Goal: Task Accomplishment & Management: Use online tool/utility

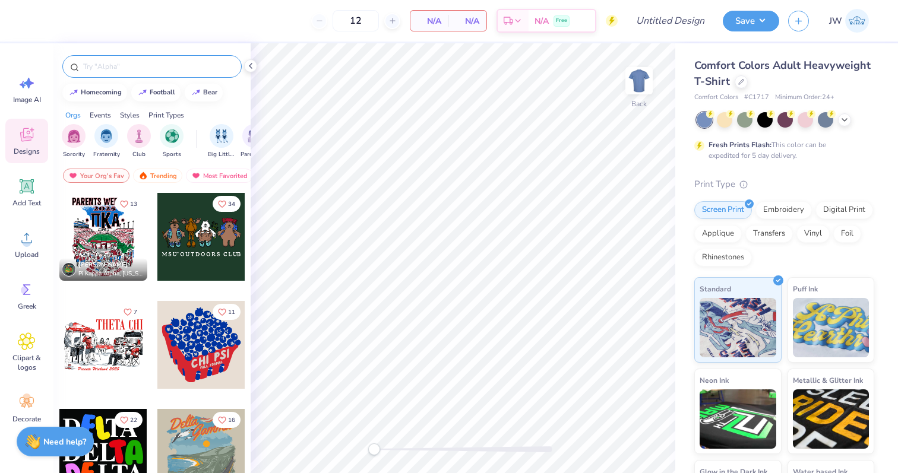
click at [129, 66] on input "text" at bounding box center [158, 67] width 152 height 12
type input "g"
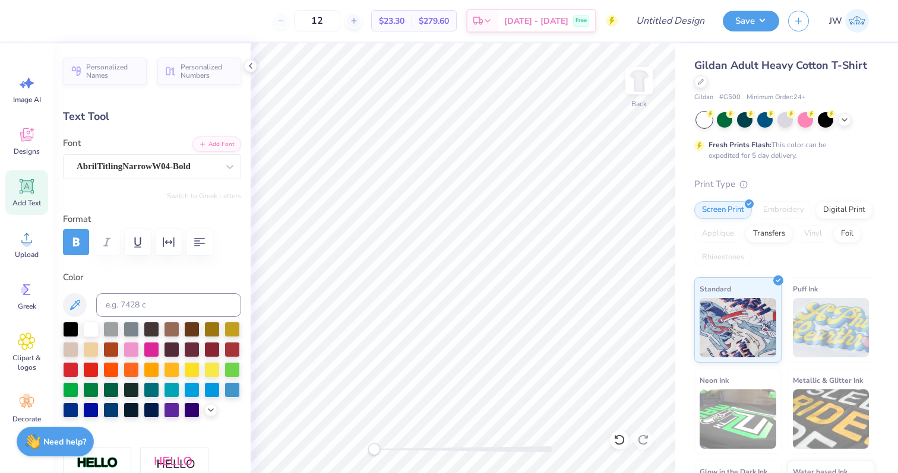
type textarea "ADP"
type input "4.40"
type input "2.53"
type input "12.32"
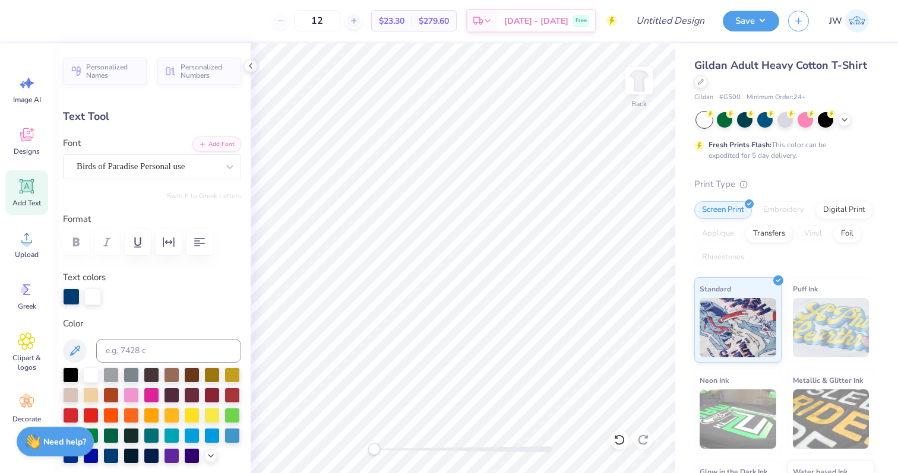
type input "5.31"
type input "10.96"
type textarea "Dad's"
type input "4.40"
type input "12.32"
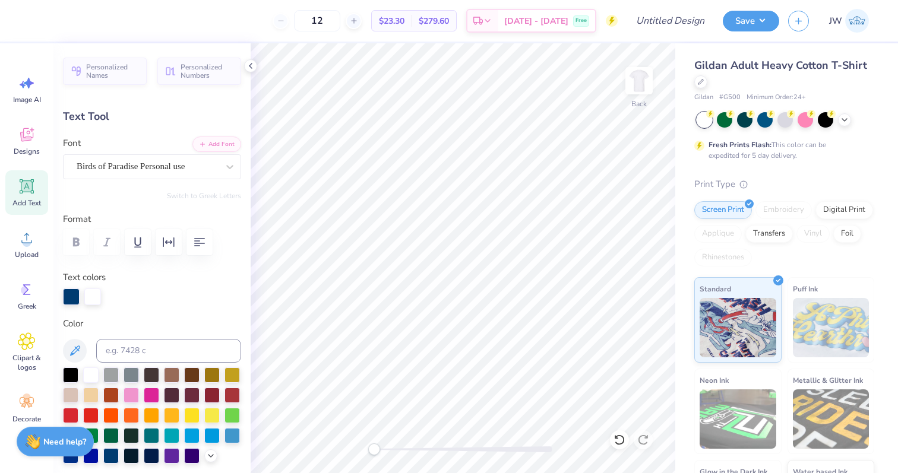
scroll to position [0, 1]
type textarea "Weekend"
type input "8.08"
type input "2.20"
type input "12.49"
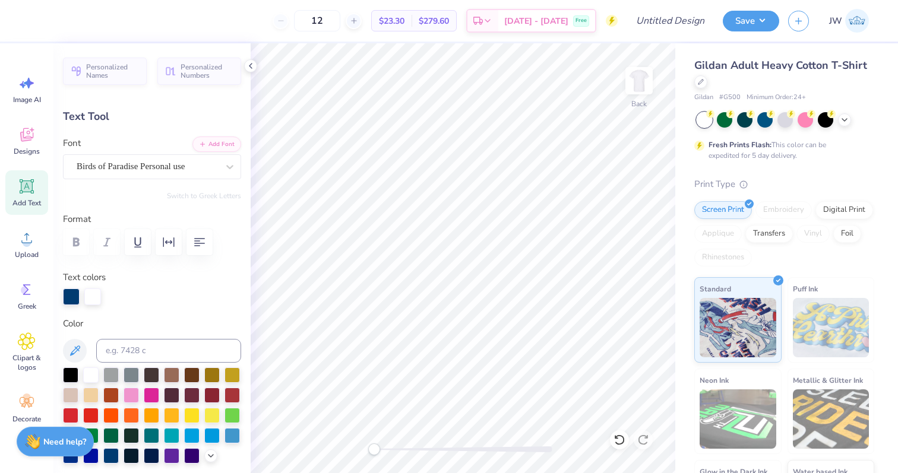
type input "5.67"
type input "2.16"
type input "11.14"
type input "8.08"
type input "2.20"
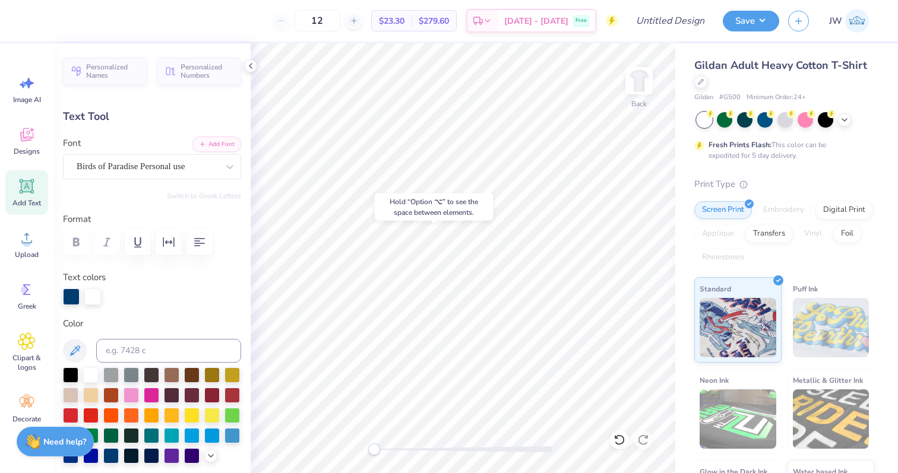
type input "12.49"
type input "6.96"
type input "1.89"
type input "12.83"
type input "1.88"
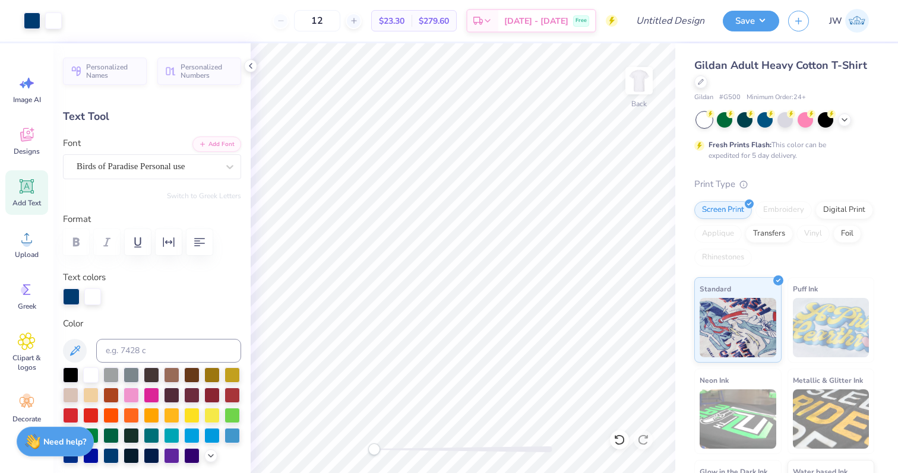
type input "0.68"
type input "13.29"
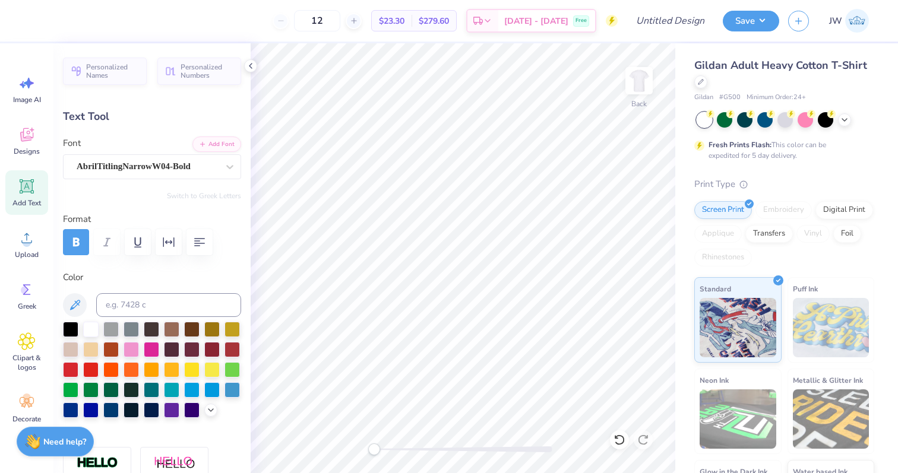
type textarea "2025"
type input "1.85"
type input "0.67"
type input "13.35"
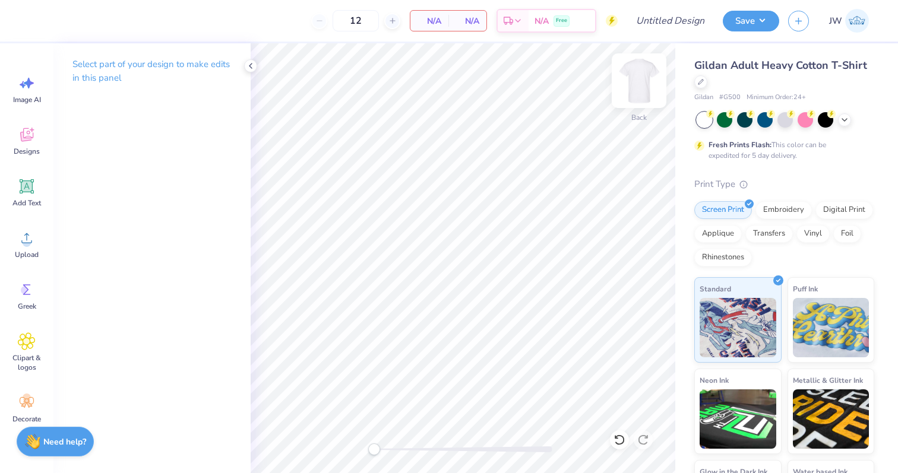
click at [634, 82] on img at bounding box center [638, 80] width 47 height 47
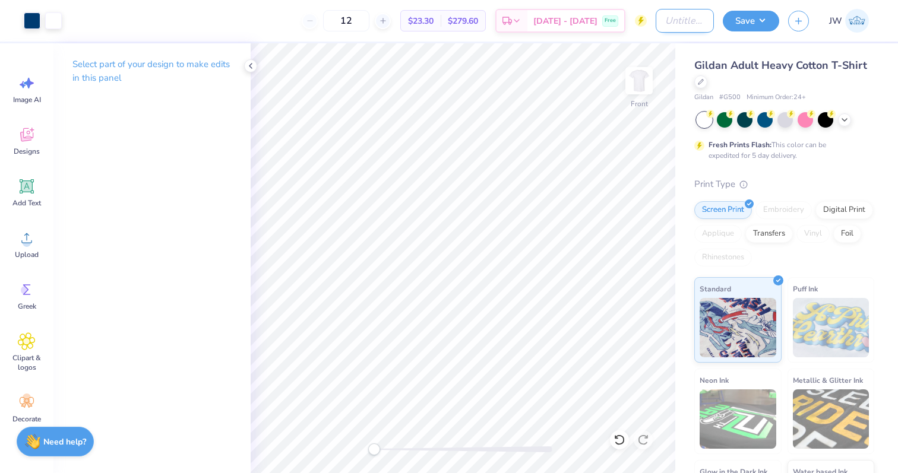
click at [665, 23] on input "Design Title" at bounding box center [684, 21] width 58 height 24
type input "ADPi DW 2"
click at [748, 14] on button "Save" at bounding box center [750, 19] width 56 height 21
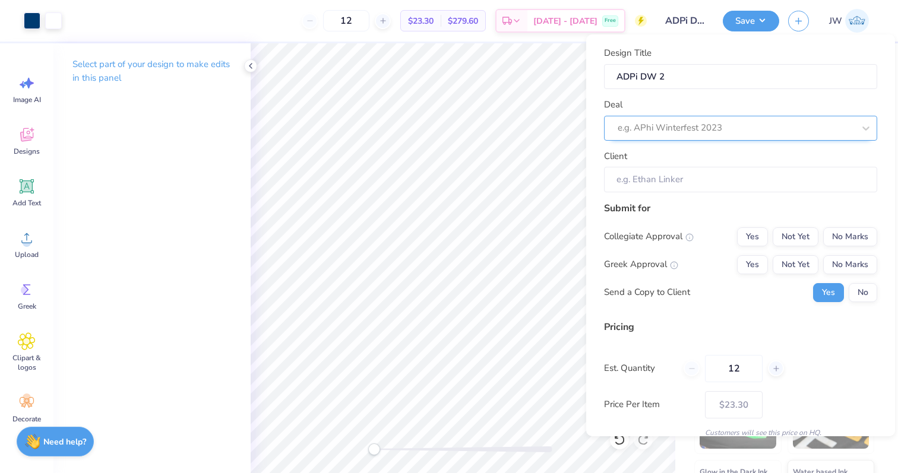
click at [664, 126] on div at bounding box center [735, 128] width 236 height 16
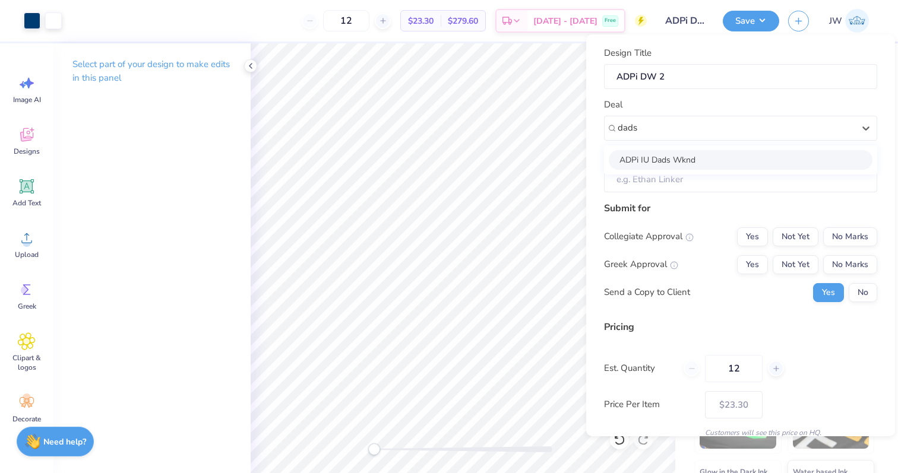
click at [660, 159] on div "ADPi IU Dads Wknd" at bounding box center [740, 160] width 264 height 20
type input "dads"
type input "Milla Kutsin"
click at [657, 172] on input "Milla Kutsin" at bounding box center [740, 180] width 273 height 26
drag, startPoint x: 860, startPoint y: 243, endPoint x: 860, endPoint y: 250, distance: 6.5
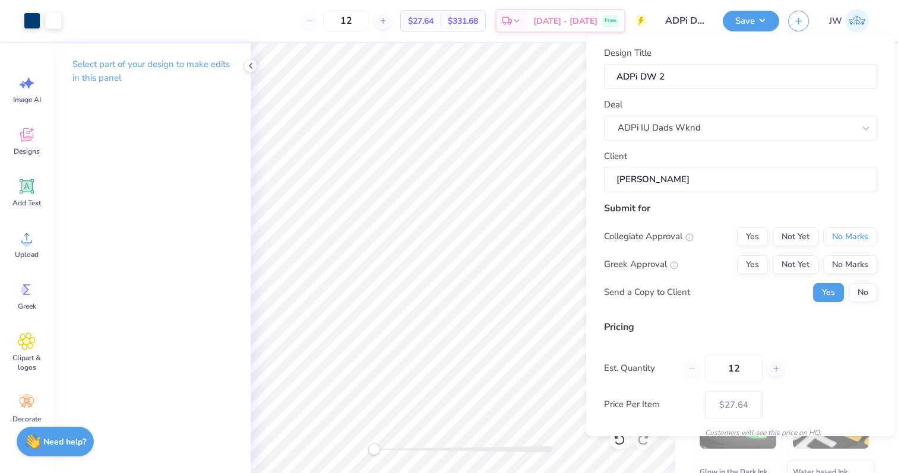
click at [860, 243] on button "No Marks" at bounding box center [850, 236] width 54 height 19
click at [858, 258] on button "No Marks" at bounding box center [850, 264] width 54 height 19
click at [858, 286] on button "No" at bounding box center [862, 292] width 28 height 19
click at [817, 286] on button "Yes" at bounding box center [828, 292] width 31 height 19
click at [841, 292] on button "Yes" at bounding box center [828, 292] width 31 height 19
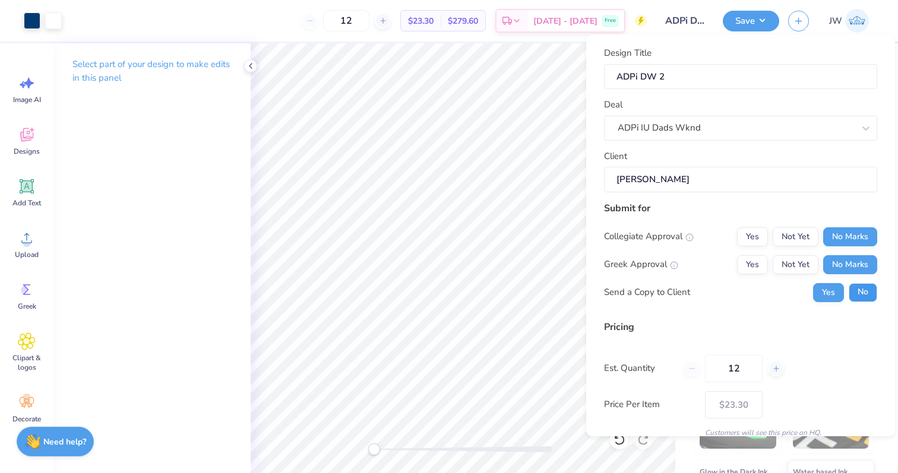
click at [870, 288] on button "No" at bounding box center [862, 292] width 28 height 19
click at [759, 258] on button "Yes" at bounding box center [752, 264] width 31 height 19
click at [756, 238] on button "Yes" at bounding box center [752, 236] width 31 height 19
click at [862, 241] on button "No Marks" at bounding box center [850, 236] width 54 height 19
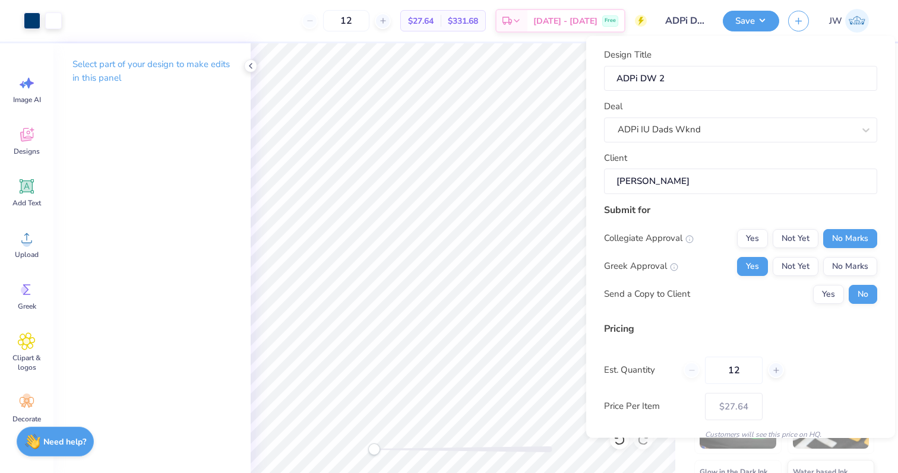
scroll to position [50, 0]
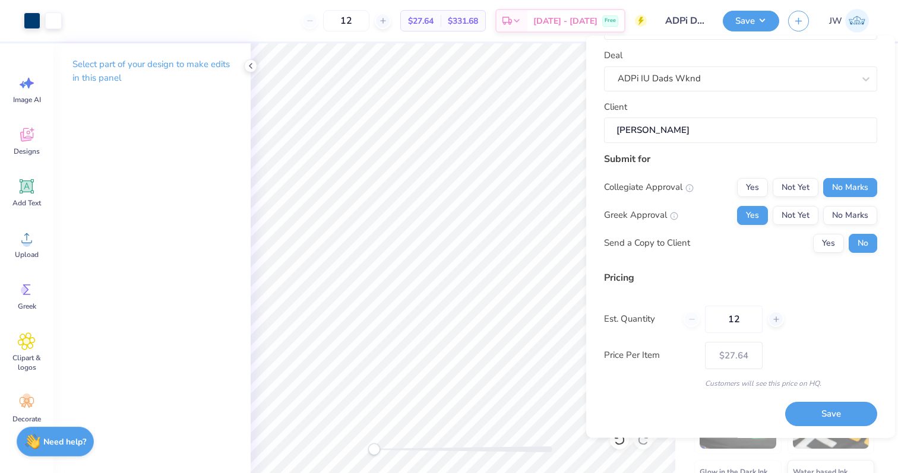
drag, startPoint x: 806, startPoint y: 417, endPoint x: 567, endPoint y: 0, distance: 480.7
click at [806, 418] on button "Save" at bounding box center [831, 414] width 92 height 24
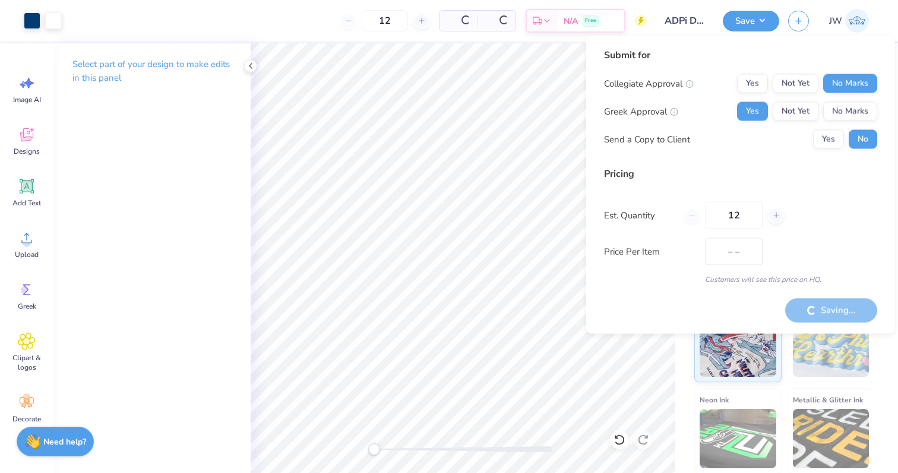
type input "$27.64"
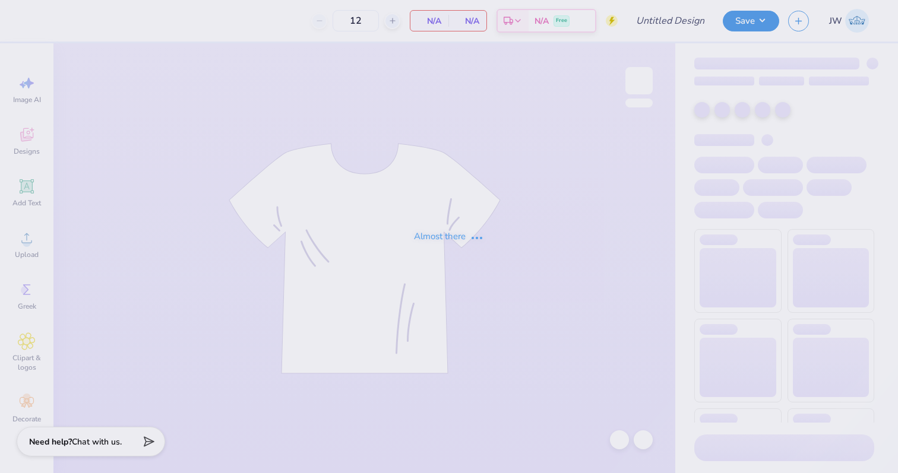
type input "ADPI DW"
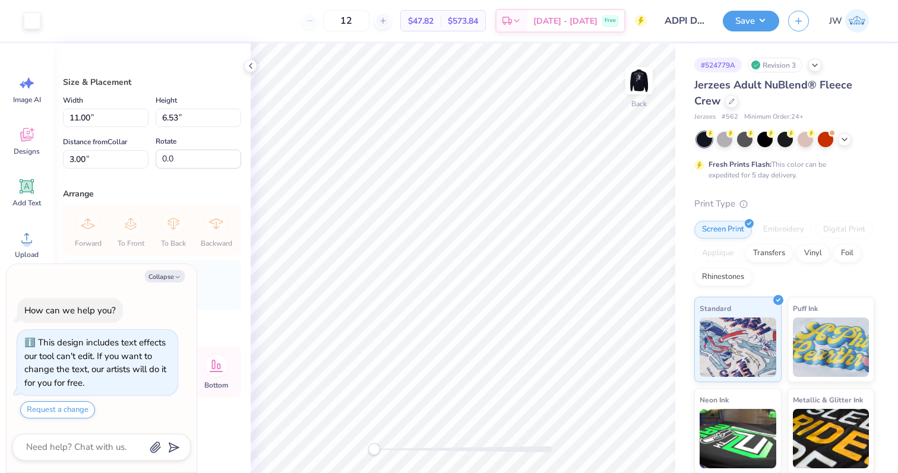
type textarea "x"
type input "6.52"
type input "3.87"
type textarea "x"
type input "5.21"
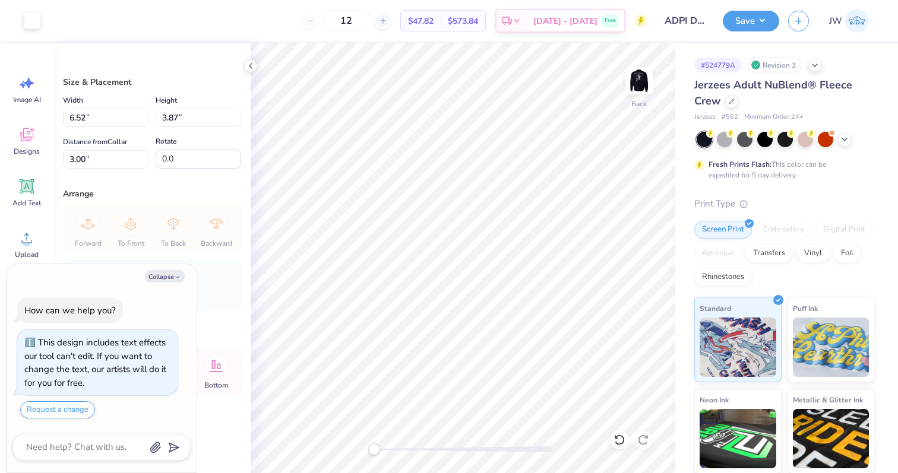
type input "3.09"
type input "1.82"
type textarea "x"
type input "11.90"
type input "7.07"
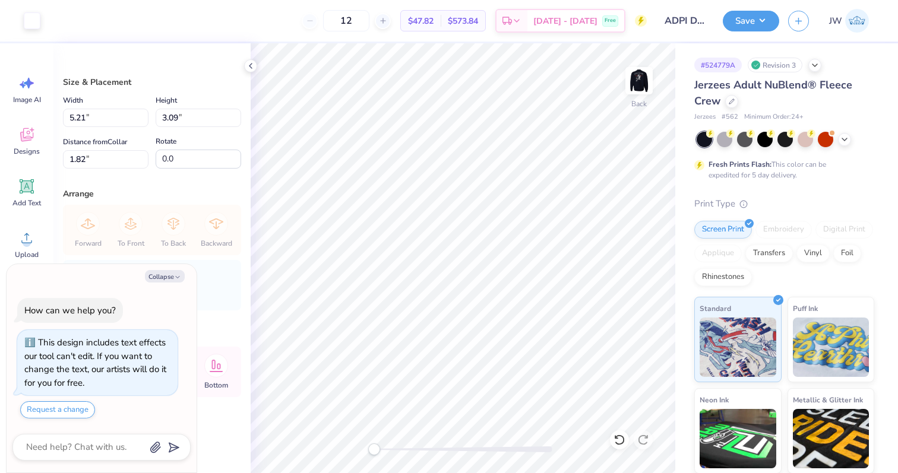
type input "3.00"
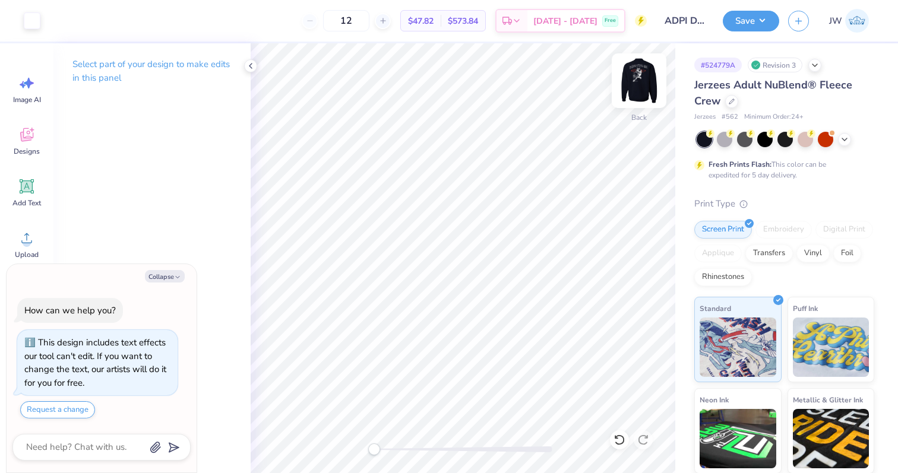
click at [644, 79] on img at bounding box center [638, 80] width 47 height 47
click at [644, 79] on img at bounding box center [639, 81] width 24 height 24
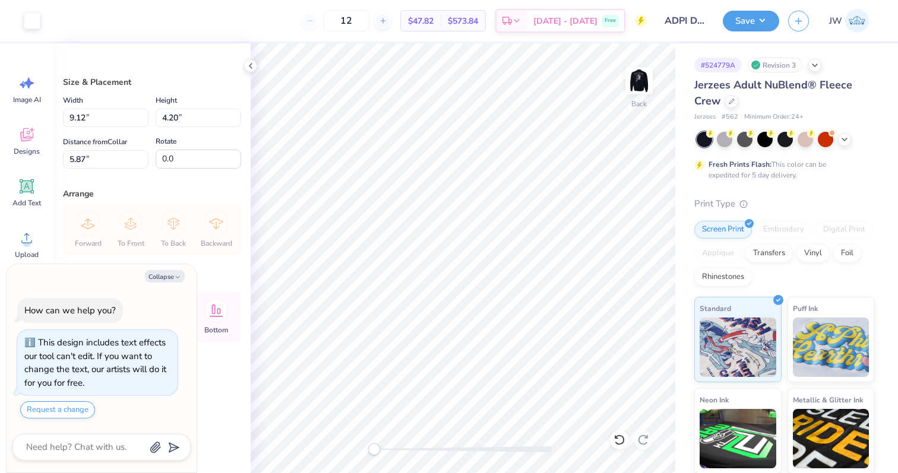
type textarea "x"
type input "4.66"
type input "2.15"
type input "7.92"
type textarea "x"
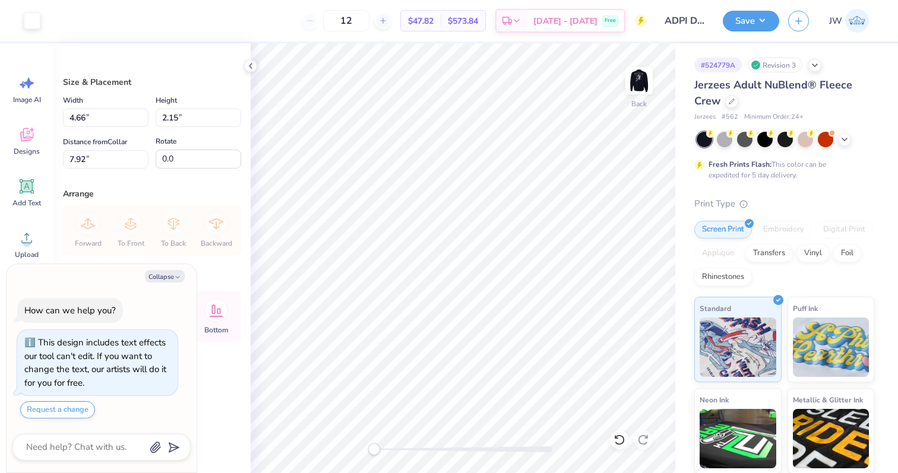
type input "3.00"
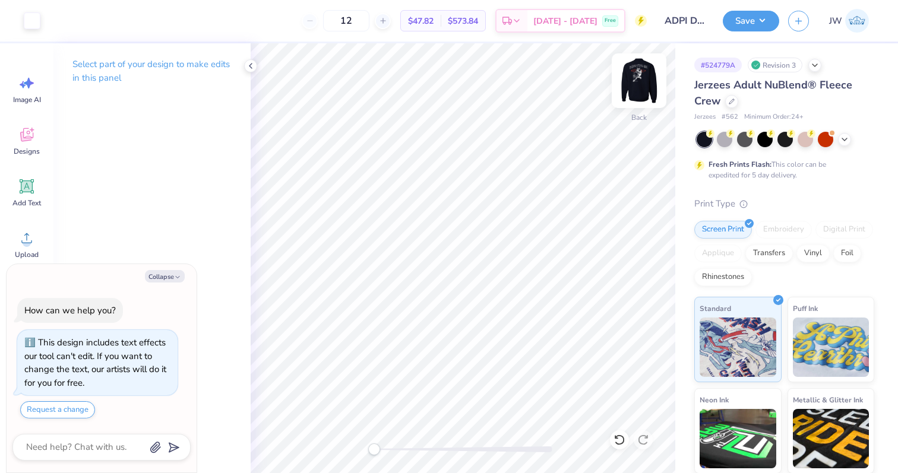
click at [642, 83] on img at bounding box center [638, 80] width 47 height 47
click at [642, 83] on img at bounding box center [639, 81] width 24 height 24
click at [745, 26] on button "Save" at bounding box center [750, 19] width 56 height 21
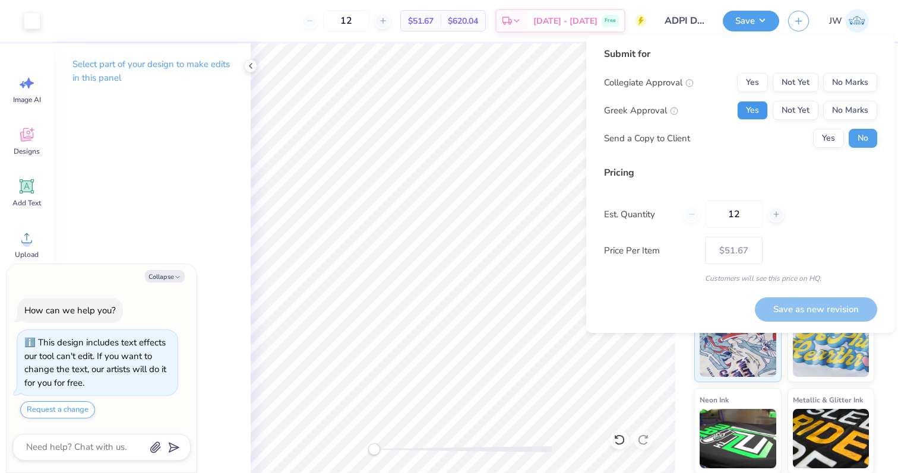
click at [760, 110] on button "Yes" at bounding box center [752, 110] width 31 height 19
click at [858, 92] on div "Collegiate Approval Yes Not Yet No Marks Greek Approval Yes Not Yet No Marks Se…" at bounding box center [740, 110] width 273 height 75
click at [855, 74] on button "No Marks" at bounding box center [850, 82] width 54 height 19
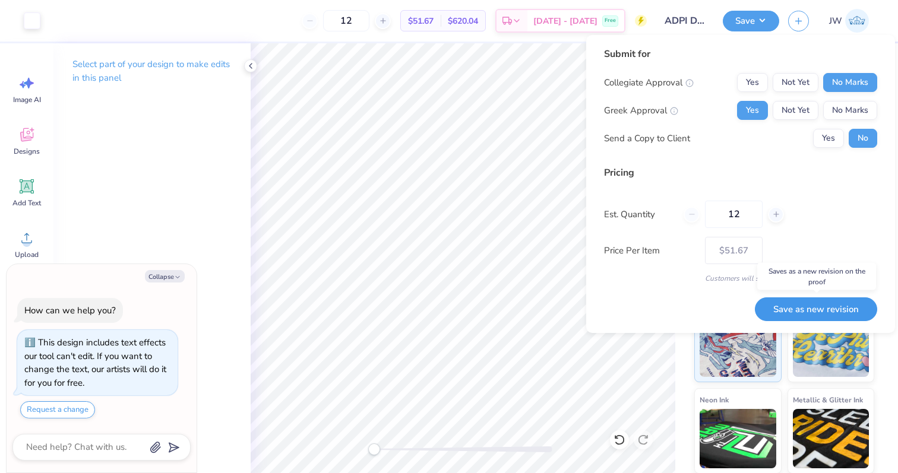
click at [813, 308] on button "Save as new revision" at bounding box center [815, 309] width 122 height 24
type textarea "x"
type input "– –"
type textarea "x"
type input "$51.67"
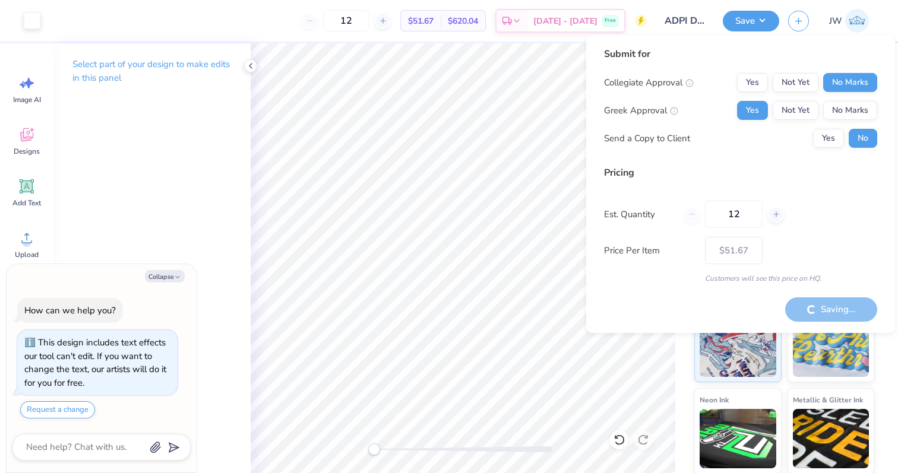
type textarea "x"
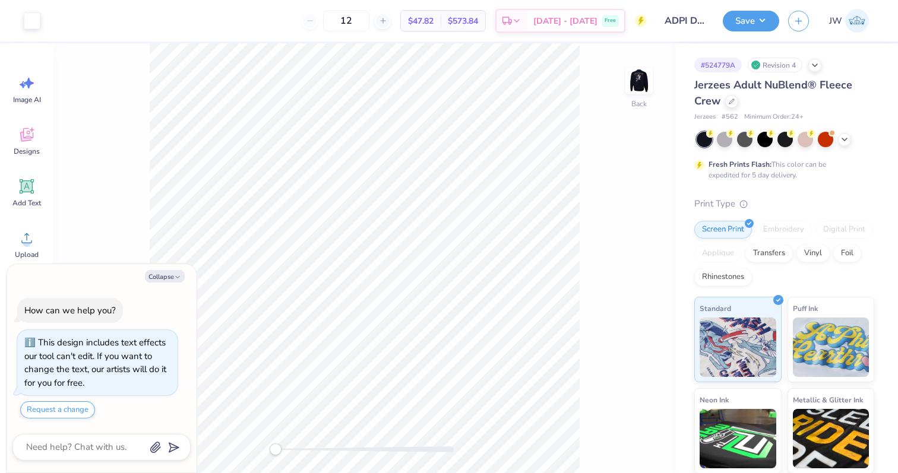
click at [413, 446] on div at bounding box center [364, 449] width 178 height 6
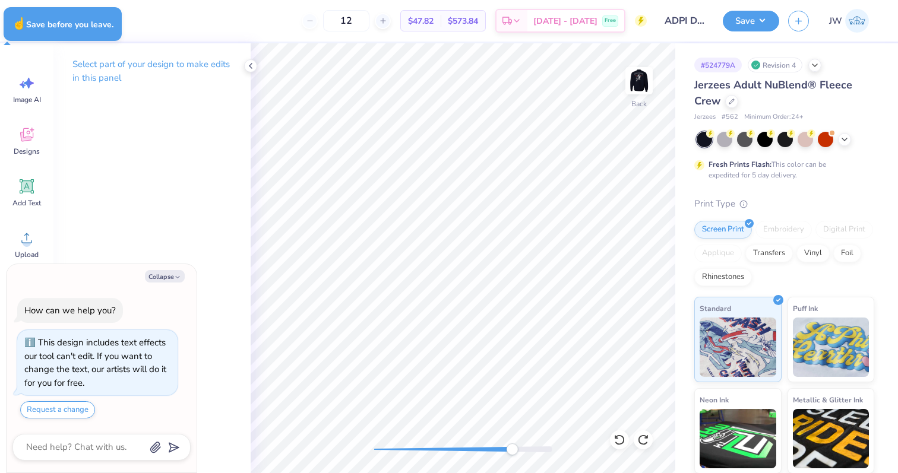
type textarea "x"
